Goal: Check status: Check status

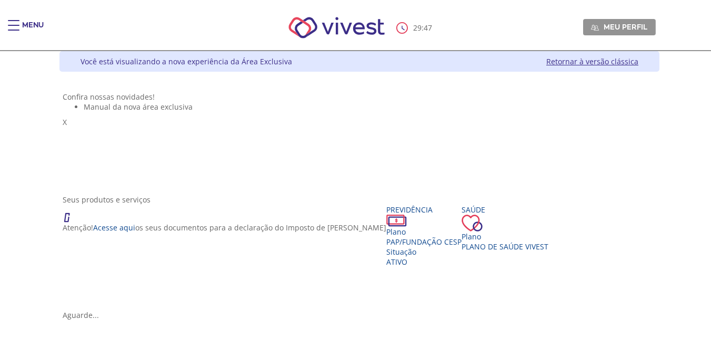
drag, startPoint x: 715, startPoint y: 126, endPoint x: 707, endPoint y: 46, distance: 81.0
click at [707, 46] on html "**********" at bounding box center [355, 169] width 711 height 338
click at [15, 25] on span "Main header" at bounding box center [14, 25] width 12 height 1
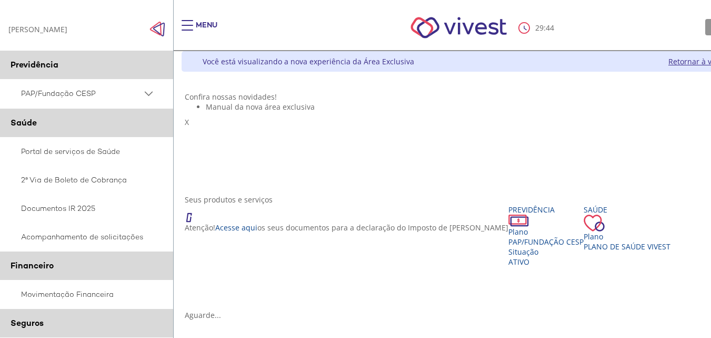
click at [149, 95] on PSAP_dropdown_icon at bounding box center [148, 93] width 13 height 13
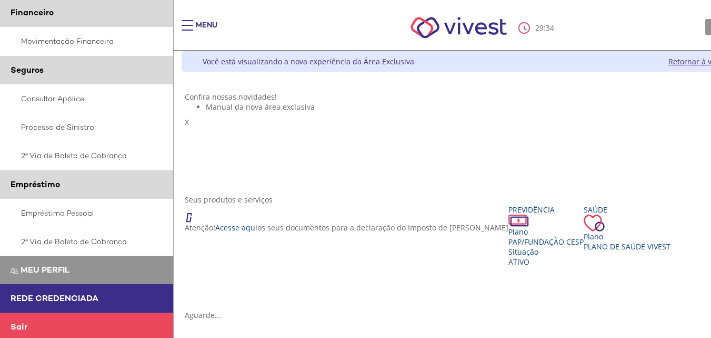
scroll to position [581, 0]
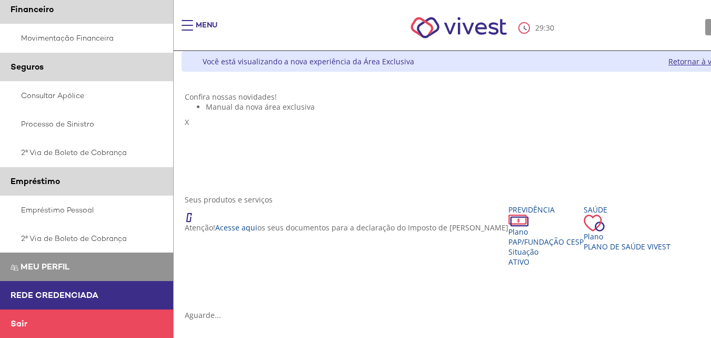
click at [81, 297] on span "Rede Credenciada" at bounding box center [55, 294] width 88 height 11
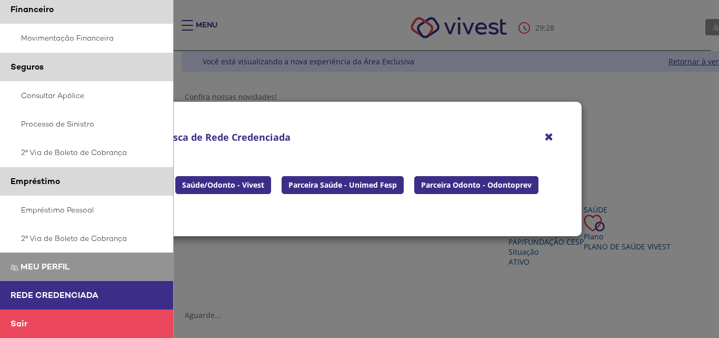
click at [546, 134] on icon "Fechar" at bounding box center [549, 136] width 8 height 11
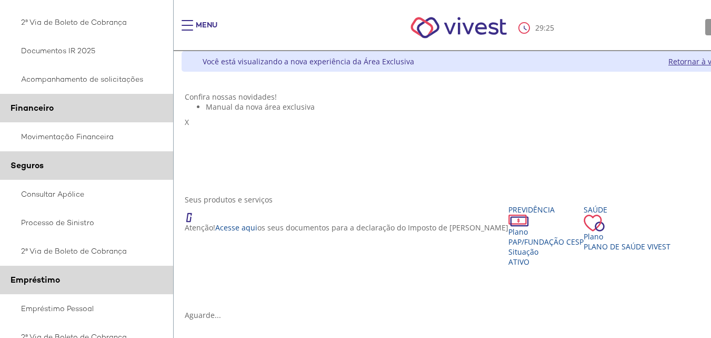
scroll to position [480, 0]
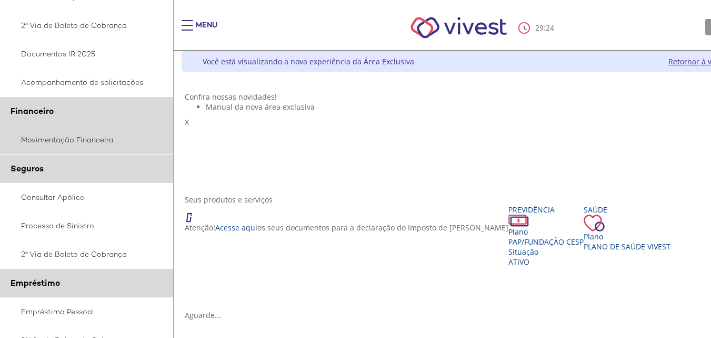
click at [84, 135] on link "Movimentação Financeira" at bounding box center [87, 139] width 174 height 28
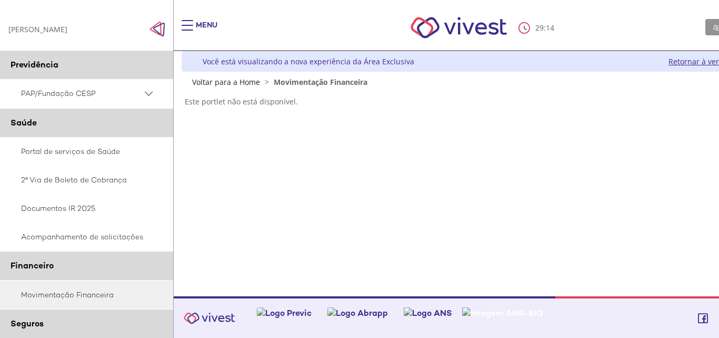
click at [681, 58] on link "Retornar à versão clássica" at bounding box center [715, 61] width 92 height 10
